Goal: Task Accomplishment & Management: Manage account settings

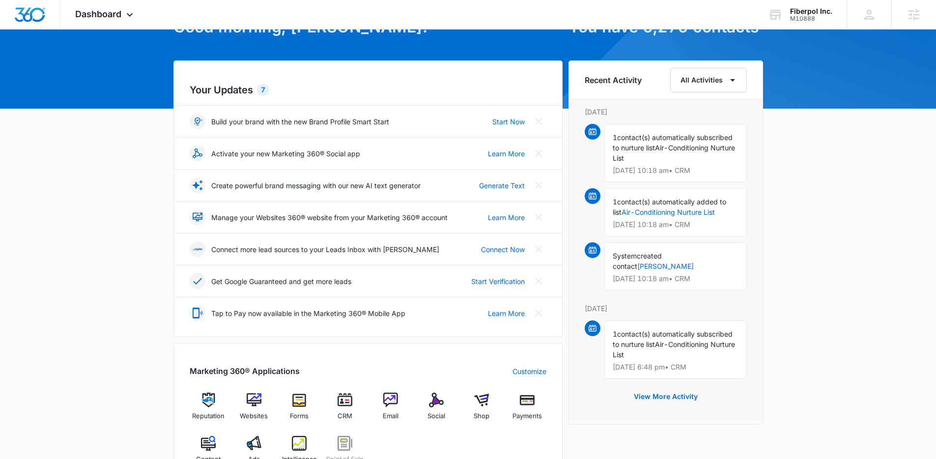
scroll to position [66, 0]
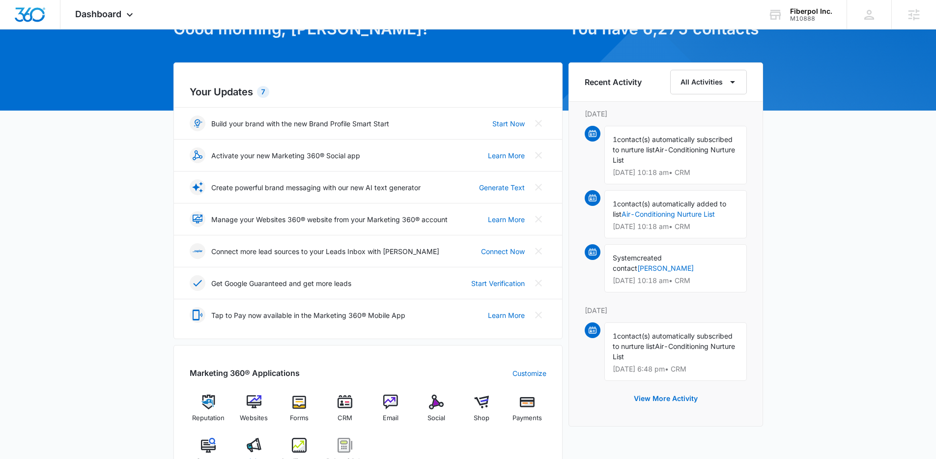
click at [252, 444] on img at bounding box center [254, 445] width 15 height 15
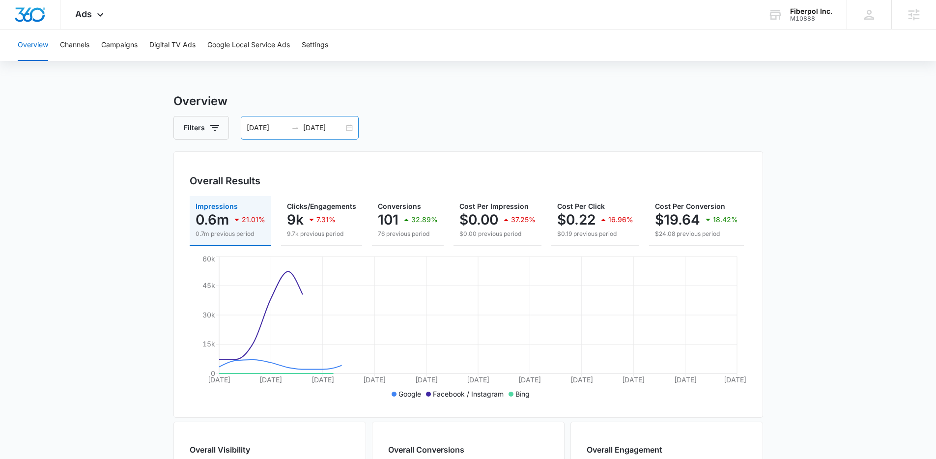
click at [351, 130] on div "07/29/2025 08/28/2025" at bounding box center [300, 128] width 118 height 24
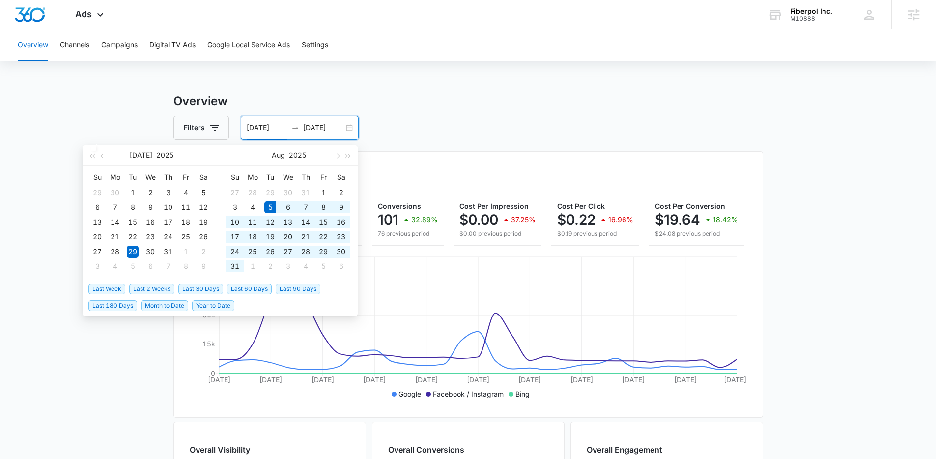
click at [211, 289] on span "Last 30 Days" at bounding box center [200, 289] width 45 height 11
type input "[DATE]"
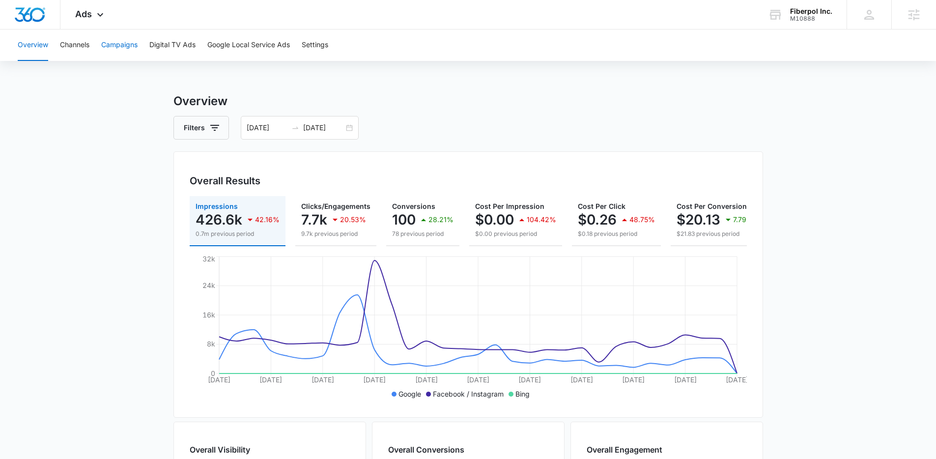
click at [130, 47] on button "Campaigns" at bounding box center [119, 44] width 36 height 31
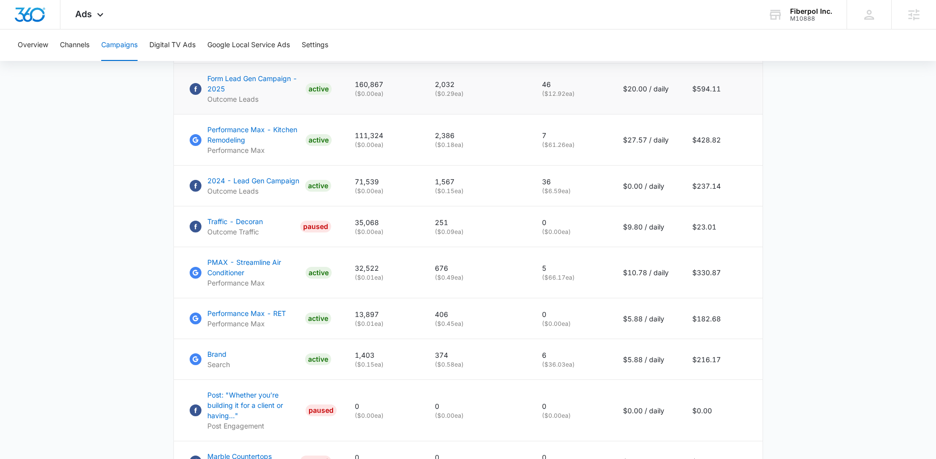
scroll to position [440, 0]
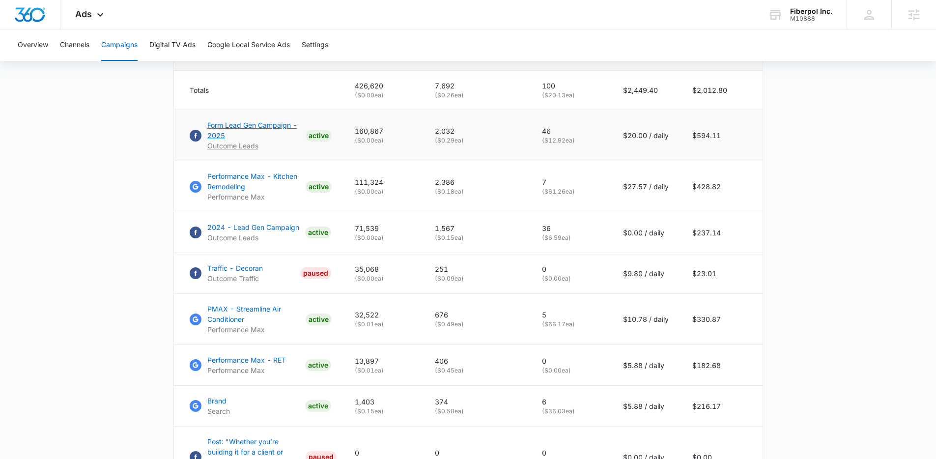
click at [252, 137] on p "Form Lead Gen Campaign - 2025" at bounding box center [254, 130] width 94 height 21
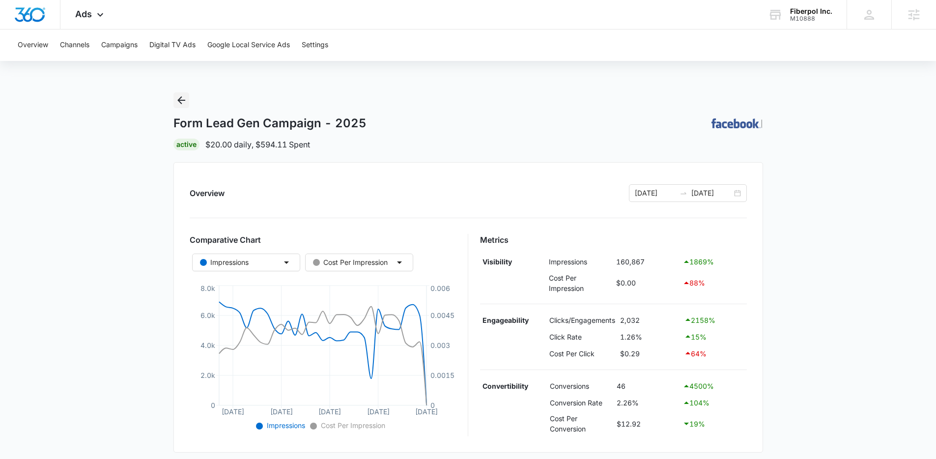
click at [176, 102] on icon "Back" at bounding box center [181, 100] width 12 height 12
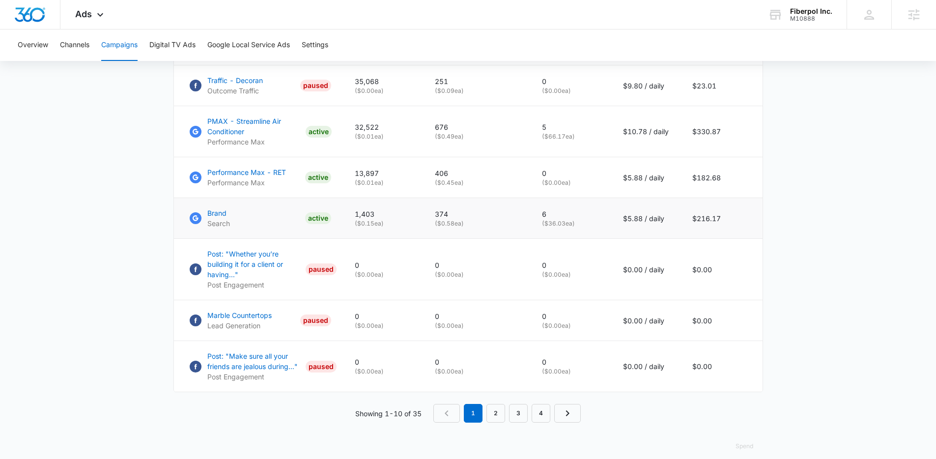
scroll to position [446, 0]
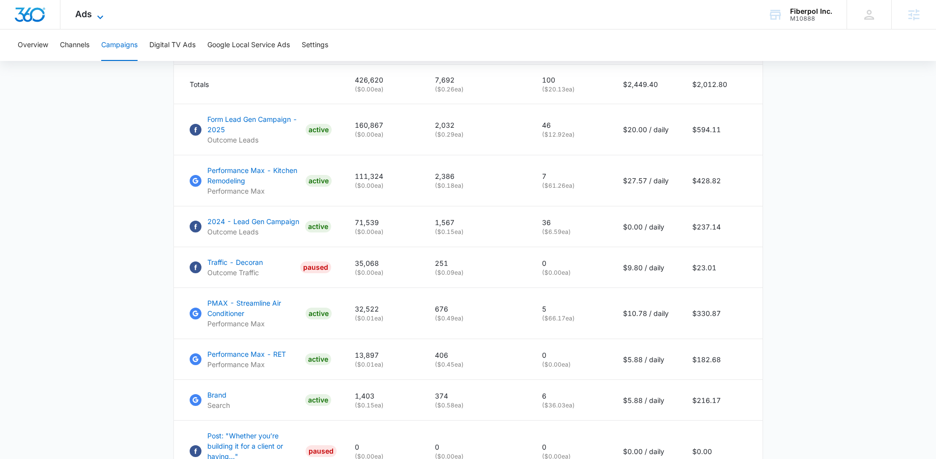
click at [100, 11] on icon at bounding box center [100, 17] width 12 height 12
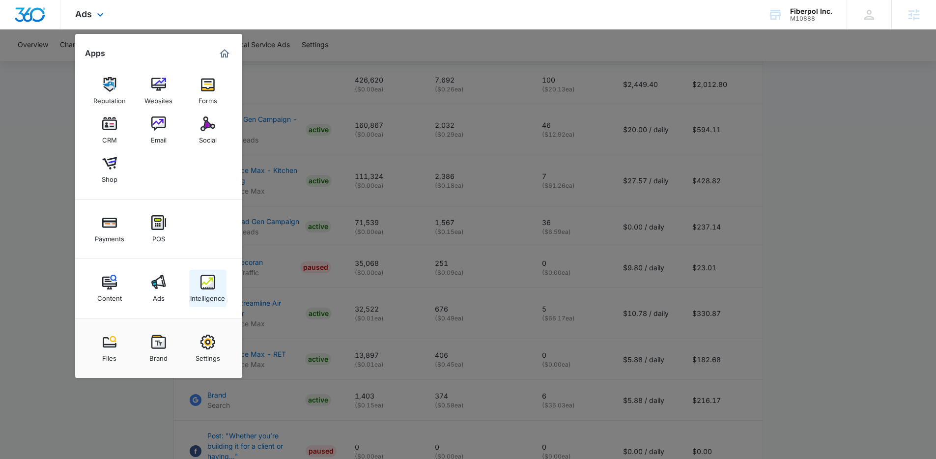
click at [206, 295] on div "Intelligence" at bounding box center [207, 296] width 35 height 13
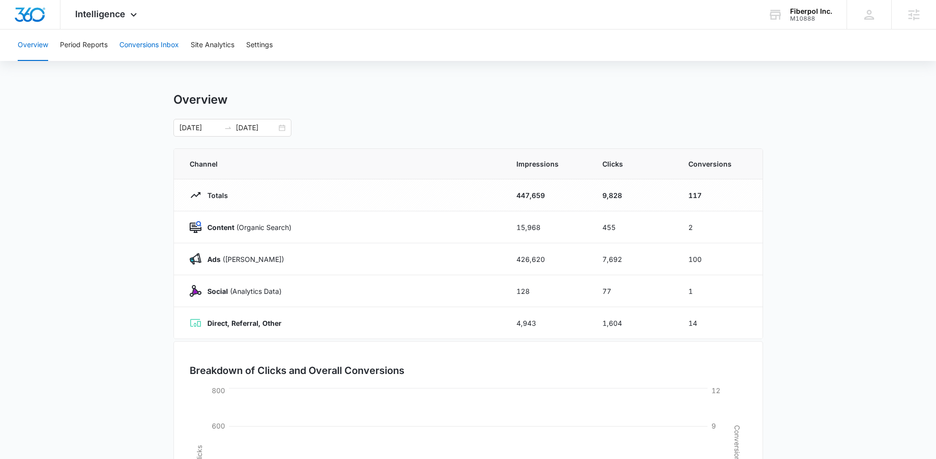
click at [139, 34] on button "Conversions Inbox" at bounding box center [148, 44] width 59 height 31
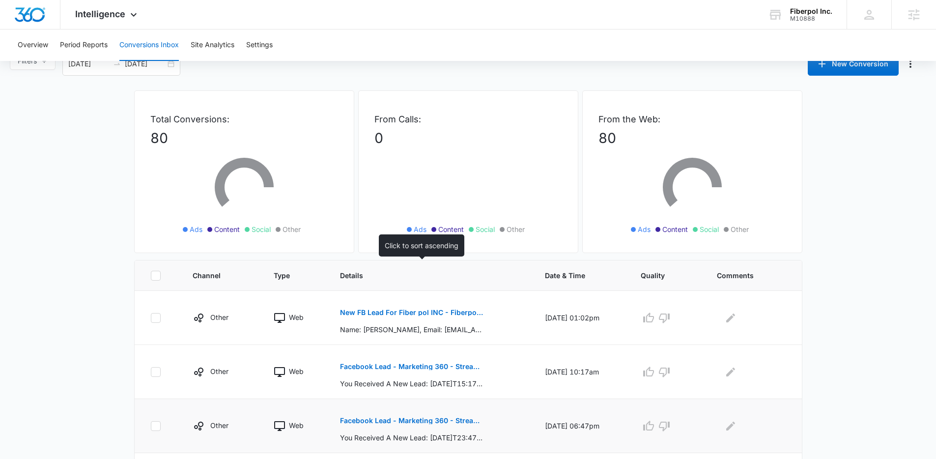
scroll to position [201, 0]
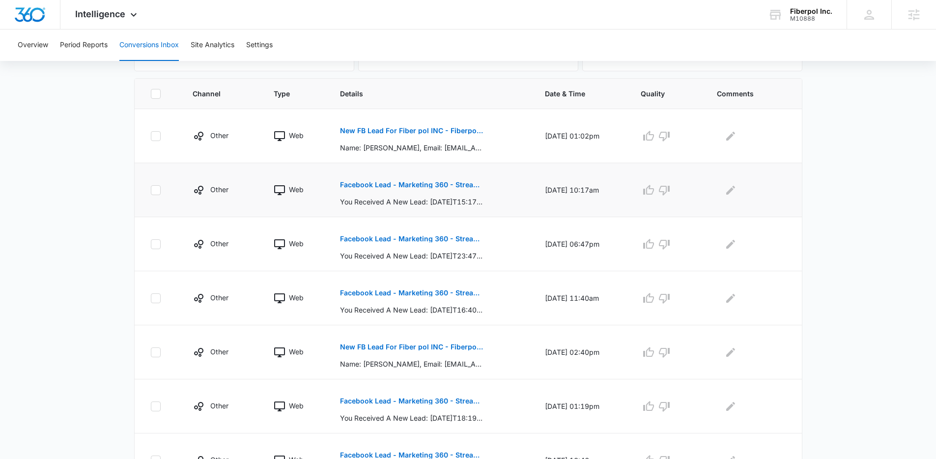
click at [428, 182] on p "Facebook Lead - Marketing 360 - Streamline Form" at bounding box center [411, 184] width 143 height 7
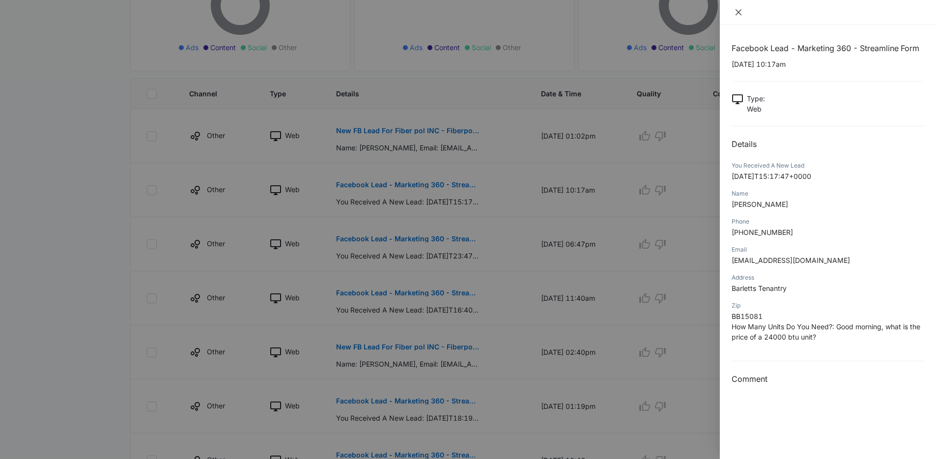
click at [740, 14] on icon "close" at bounding box center [739, 12] width 8 height 8
